Goal: Transaction & Acquisition: Purchase product/service

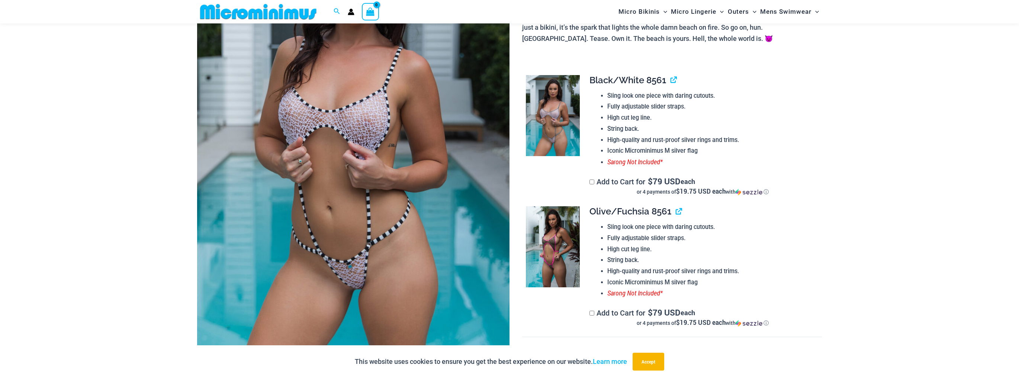
scroll to position [172, 0]
click at [553, 116] on img at bounding box center [553, 115] width 54 height 81
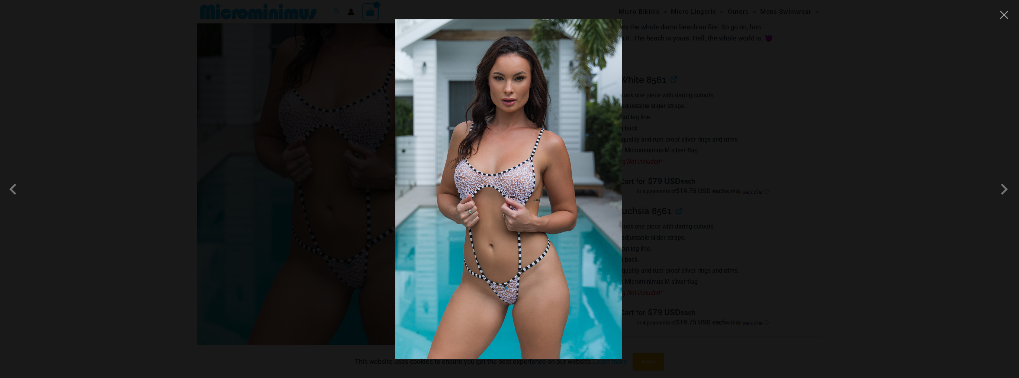
click at [553, 116] on img at bounding box center [508, 189] width 226 height 340
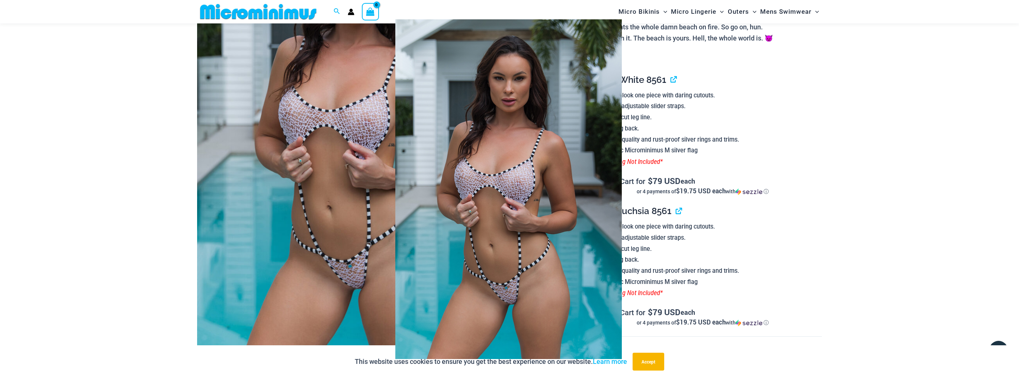
click at [986, 59] on div at bounding box center [509, 189] width 1019 height 378
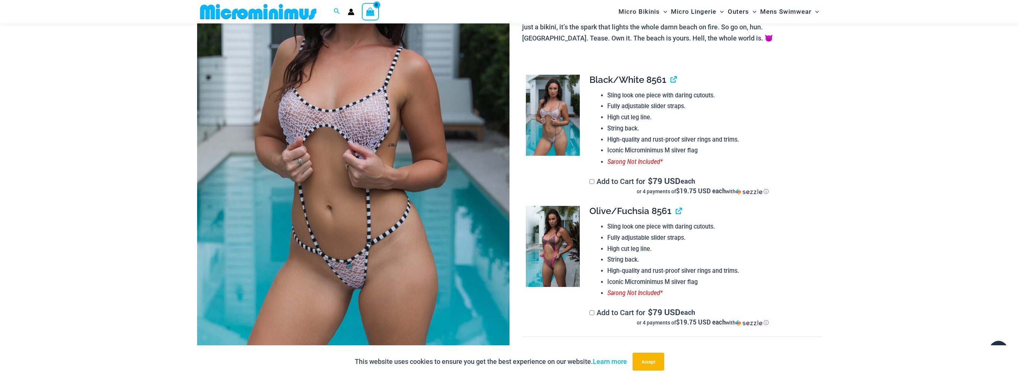
click at [565, 241] on img at bounding box center [553, 246] width 54 height 81
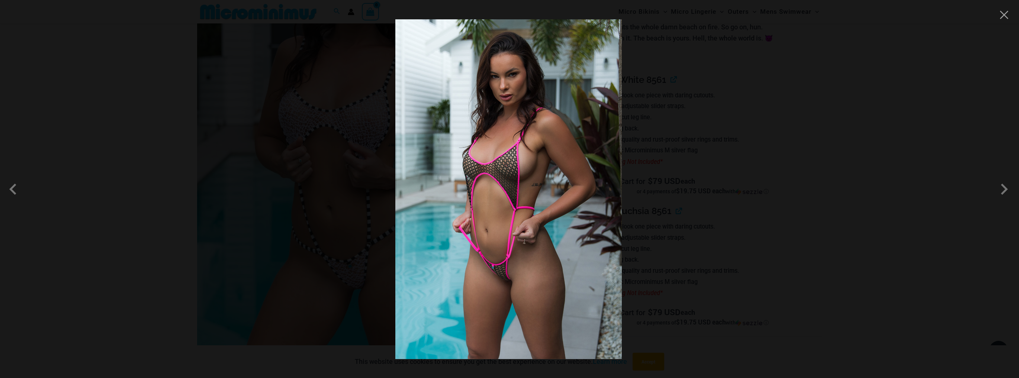
click at [810, 212] on div at bounding box center [509, 189] width 1019 height 378
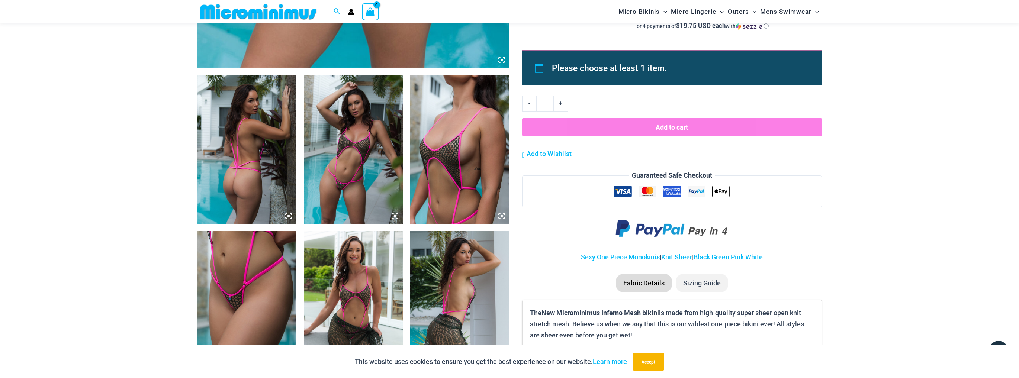
scroll to position [469, 0]
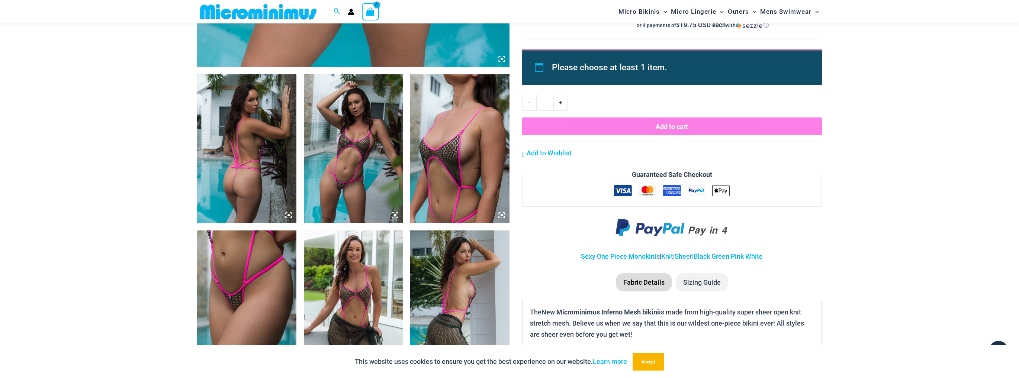
click at [360, 164] on img at bounding box center [353, 148] width 99 height 149
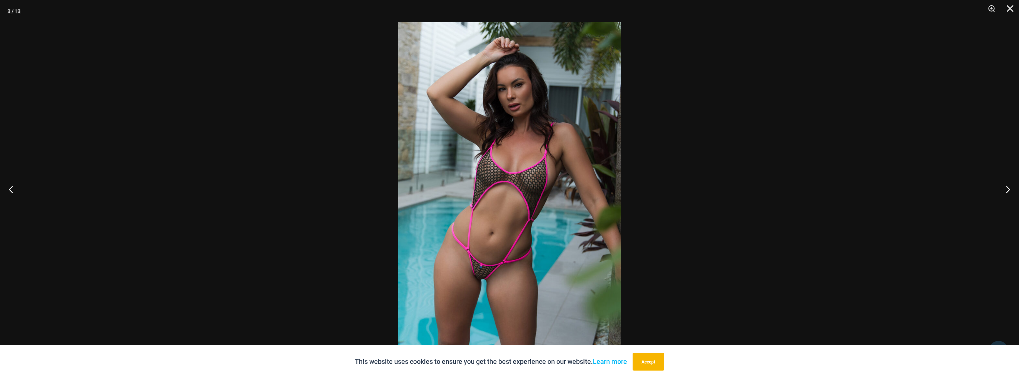
click at [484, 159] on img at bounding box center [509, 189] width 222 height 334
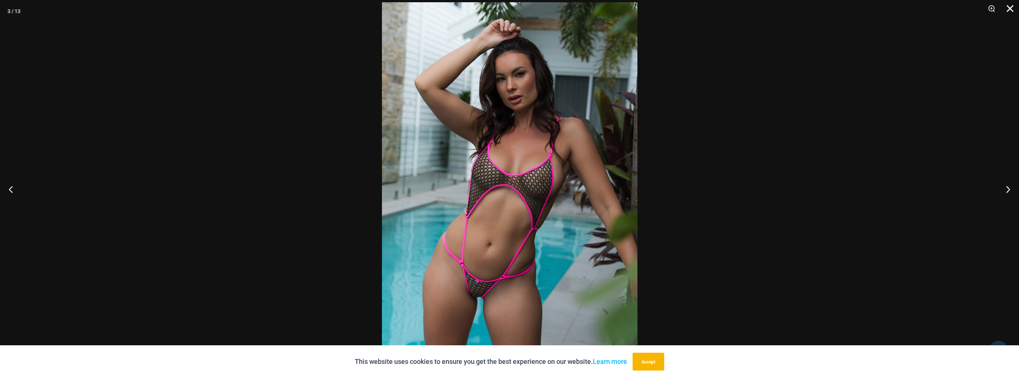
click at [1010, 6] on button "Close" at bounding box center [1007, 11] width 19 height 22
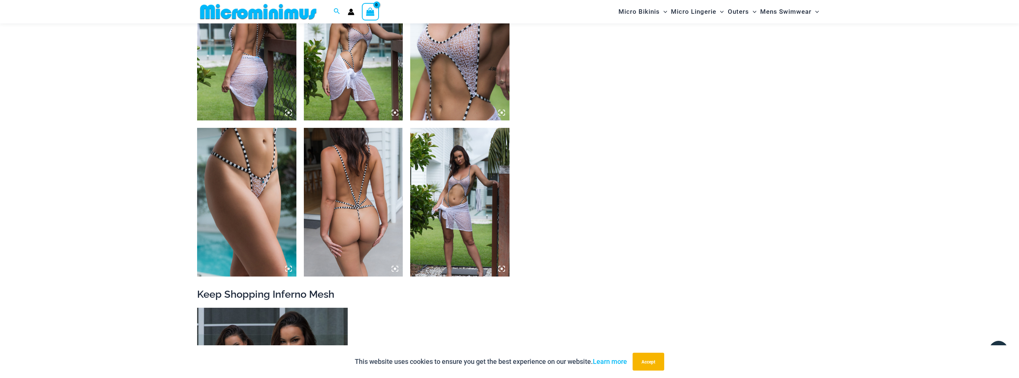
scroll to position [886, 0]
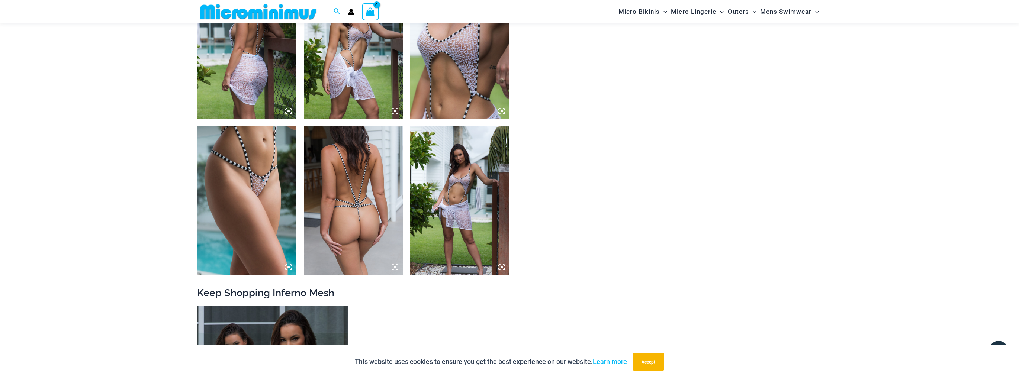
click at [265, 177] on img at bounding box center [246, 200] width 99 height 149
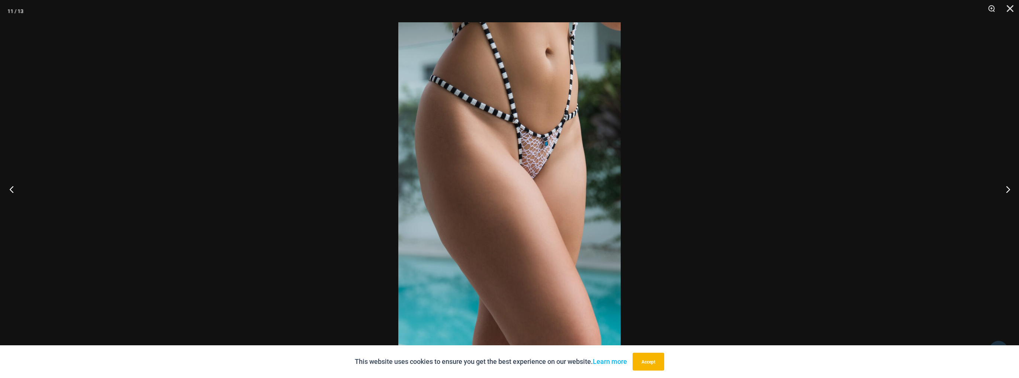
click at [12, 189] on button "Previous" at bounding box center [14, 189] width 28 height 37
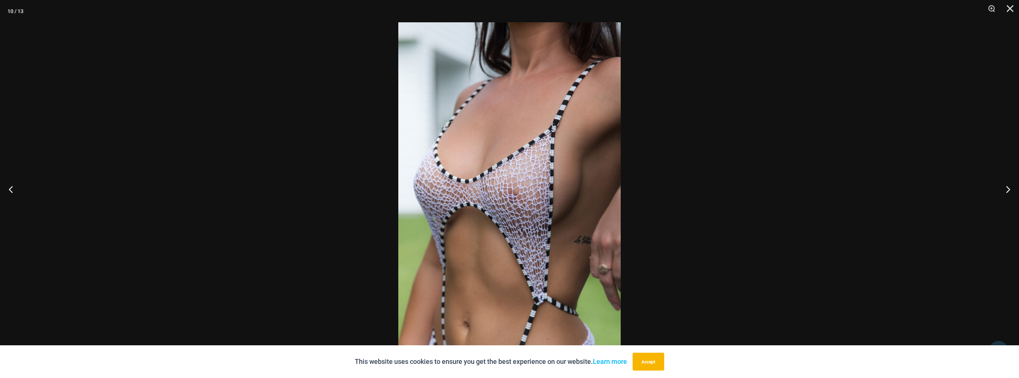
click at [529, 206] on img at bounding box center [509, 189] width 222 height 334
